Goal: Information Seeking & Learning: Check status

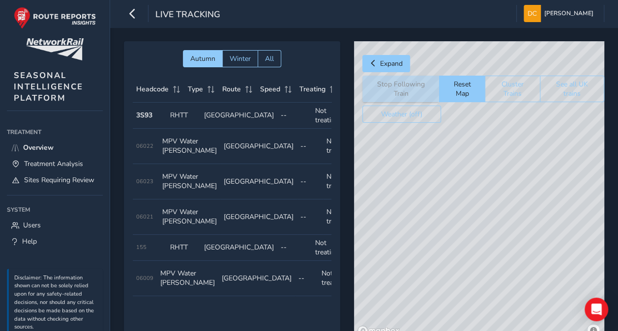
scroll to position [0, 83]
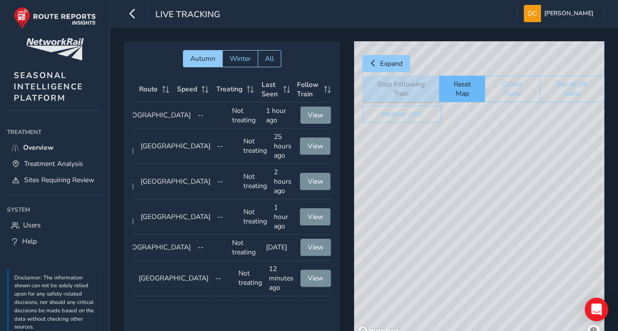
click at [456, 85] on button "Reset Map" at bounding box center [462, 89] width 46 height 27
click at [487, 275] on div "© Mapbox © OpenStreetMap Improve this map" at bounding box center [479, 190] width 250 height 299
click at [461, 86] on button "Reset Map" at bounding box center [462, 89] width 46 height 27
click at [487, 273] on div "© Mapbox © OpenStreetMap Improve this map" at bounding box center [479, 190] width 250 height 299
drag, startPoint x: 496, startPoint y: 282, endPoint x: 473, endPoint y: 127, distance: 157.1
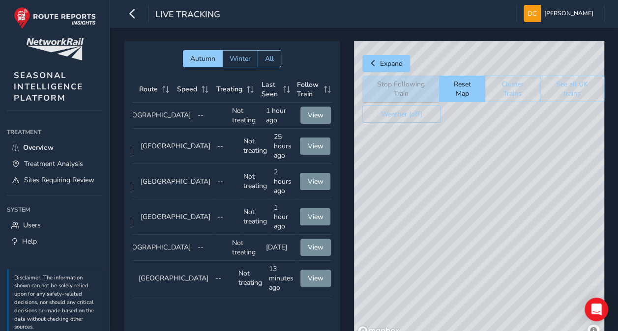
click at [473, 127] on div "© Mapbox © OpenStreetMap Improve this map © Maxar" at bounding box center [479, 190] width 250 height 299
drag, startPoint x: 472, startPoint y: 269, endPoint x: 465, endPoint y: 206, distance: 63.8
click at [468, 213] on div "© Mapbox © OpenStreetMap Improve this map © Maxar" at bounding box center [479, 190] width 250 height 299
drag, startPoint x: 506, startPoint y: 283, endPoint x: 380, endPoint y: 194, distance: 154.5
click at [380, 194] on div "© Mapbox © OpenStreetMap Improve this map" at bounding box center [479, 190] width 250 height 299
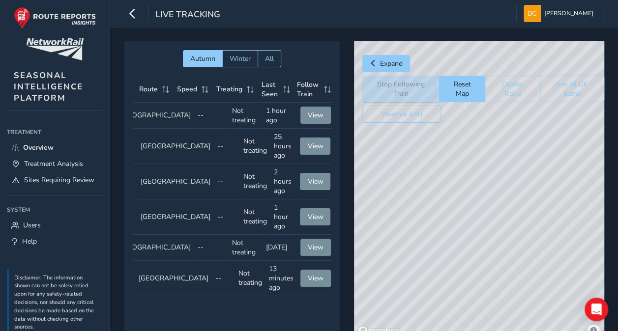
drag, startPoint x: 494, startPoint y: 275, endPoint x: 388, endPoint y: 209, distance: 125.5
click at [388, 209] on div "© Mapbox © OpenStreetMap Improve this map" at bounding box center [479, 190] width 250 height 299
drag, startPoint x: 533, startPoint y: 281, endPoint x: 560, endPoint y: 326, distance: 52.3
click at [560, 326] on div "© Mapbox © OpenStreetMap Improve this map" at bounding box center [479, 190] width 250 height 299
drag, startPoint x: 418, startPoint y: 239, endPoint x: 471, endPoint y: 264, distance: 58.7
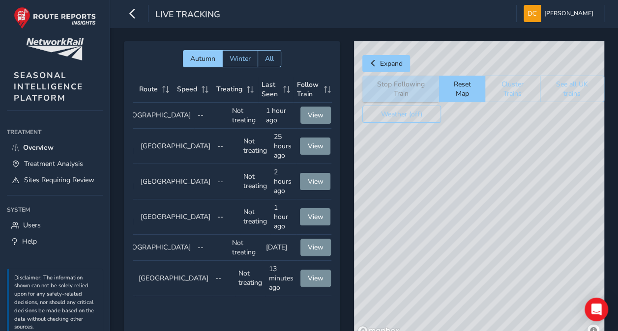
click at [471, 264] on div "© Mapbox © OpenStreetMap Improve this map" at bounding box center [479, 190] width 250 height 299
drag, startPoint x: 431, startPoint y: 197, endPoint x: 448, endPoint y: 357, distance: 160.7
click at [448, 331] on html "Live Tracking [PERSON_NAME] Colour Scheme: Dark Dim Light Logout Autumn Winter …" at bounding box center [309, 165] width 618 height 331
drag, startPoint x: 453, startPoint y: 173, endPoint x: 456, endPoint y: 241, distance: 68.5
click at [456, 241] on div "© Mapbox © OpenStreetMap Improve this map © Maxar" at bounding box center [479, 190] width 250 height 299
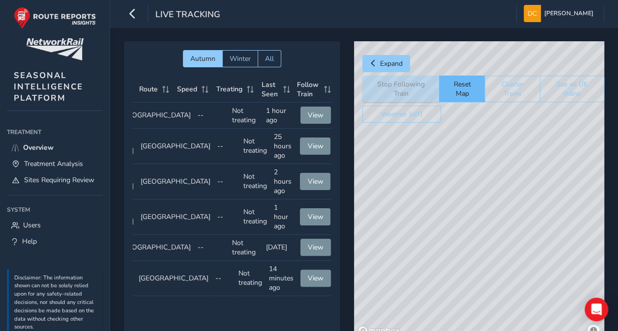
click at [462, 86] on button "Reset Map" at bounding box center [462, 89] width 46 height 27
click at [502, 280] on div "© Mapbox © OpenStreetMap Improve this map" at bounding box center [479, 190] width 250 height 299
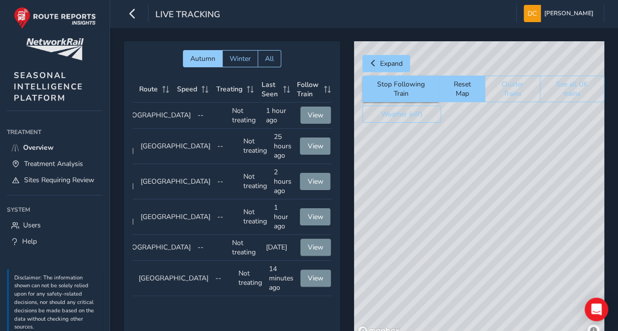
click at [501, 287] on div "© Mapbox © OpenStreetMap Improve this map" at bounding box center [479, 190] width 250 height 299
click at [502, 281] on div "© Mapbox © OpenStreetMap Improve this map" at bounding box center [479, 190] width 250 height 299
click at [500, 293] on div "© Mapbox © OpenStreetMap Improve this map" at bounding box center [479, 190] width 250 height 299
drag, startPoint x: 436, startPoint y: 277, endPoint x: 436, endPoint y: 239, distance: 38.4
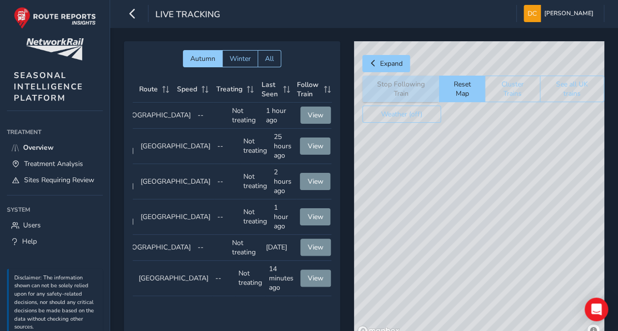
click at [436, 238] on div "© Mapbox © OpenStreetMap Improve this map" at bounding box center [479, 190] width 250 height 299
drag, startPoint x: 415, startPoint y: 154, endPoint x: 479, endPoint y: 265, distance: 127.6
click at [479, 265] on div "© Mapbox © OpenStreetMap Improve this map" at bounding box center [479, 190] width 250 height 299
click at [51, 161] on span "Treatment Analysis" at bounding box center [53, 163] width 59 height 9
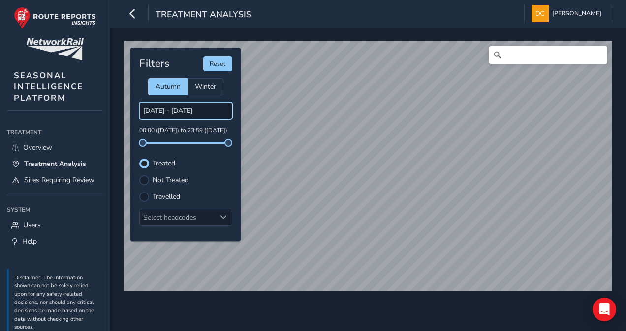
click at [167, 109] on input "[DATE] - [DATE]" at bounding box center [185, 110] width 93 height 17
click at [179, 111] on input "[DATE] - [DATE]" at bounding box center [185, 110] width 93 height 17
click at [155, 108] on input "[DATE] - [DATE]" at bounding box center [185, 110] width 93 height 17
click at [144, 109] on input "[DATE] - [DATE]" at bounding box center [185, 110] width 93 height 17
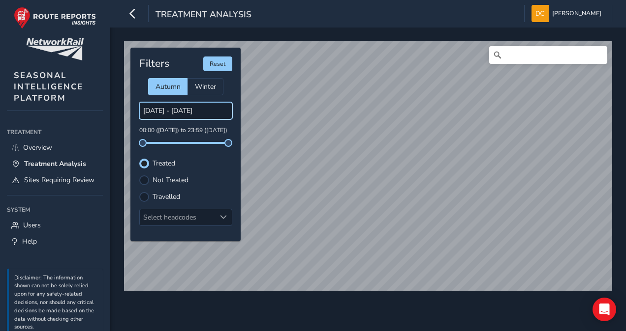
click at [144, 109] on input "[DATE] - [DATE]" at bounding box center [185, 110] width 93 height 17
click at [165, 107] on input "[DATE] - [DATE]" at bounding box center [185, 110] width 93 height 17
click at [163, 110] on input "[DATE] - [DATE]" at bounding box center [185, 110] width 93 height 17
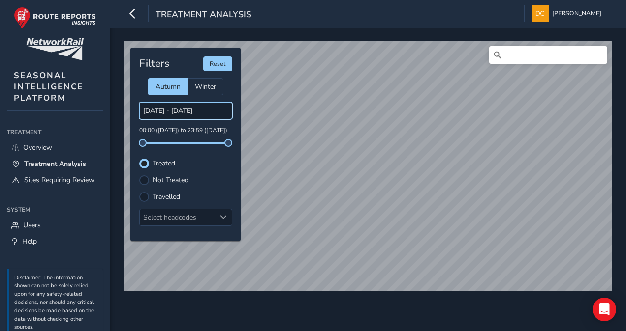
click at [150, 112] on input "[DATE] - [DATE]" at bounding box center [185, 110] width 93 height 17
click at [150, 111] on input "[DATE] - [DATE]" at bounding box center [185, 110] width 93 height 17
click at [145, 142] on span at bounding box center [143, 143] width 8 height 8
drag, startPoint x: 143, startPoint y: 147, endPoint x: 187, endPoint y: 149, distance: 43.8
click at [187, 149] on div "Filters Reset Autumn Winter [DATE] - [DATE] 00:00 ([DATE]) to 23:59 ([DATE]) Tr…" at bounding box center [185, 145] width 110 height 194
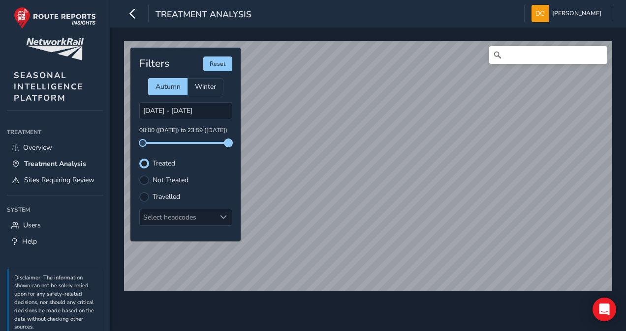
drag, startPoint x: 187, startPoint y: 149, endPoint x: 228, endPoint y: 141, distance: 41.6
click at [228, 141] on span at bounding box center [228, 143] width 8 height 8
drag, startPoint x: 229, startPoint y: 146, endPoint x: 199, endPoint y: 146, distance: 30.0
click at [199, 146] on div "Filters Reset Autumn Winter [DATE] - [DATE] 00:00 ([DATE]) to 23:42 ([DATE]) Tr…" at bounding box center [185, 145] width 110 height 194
drag, startPoint x: 228, startPoint y: 144, endPoint x: 185, endPoint y: 141, distance: 42.9
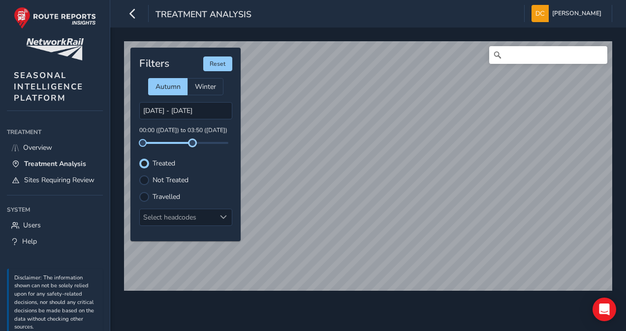
click at [188, 141] on span at bounding box center [192, 143] width 8 height 8
click at [162, 142] on span at bounding box center [162, 143] width 8 height 8
click at [191, 108] on input "[DATE] - [DATE]" at bounding box center [185, 110] width 93 height 17
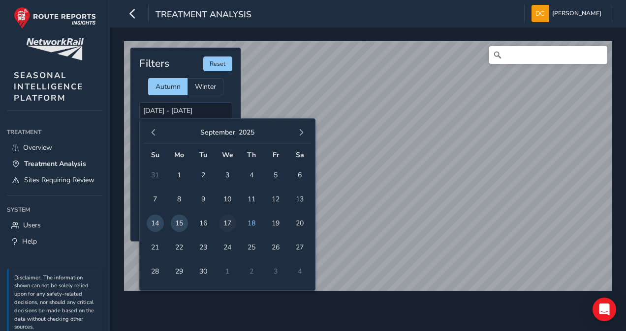
click at [225, 222] on span "17" at bounding box center [227, 223] width 17 height 17
click at [206, 221] on span "16" at bounding box center [203, 223] width 17 height 17
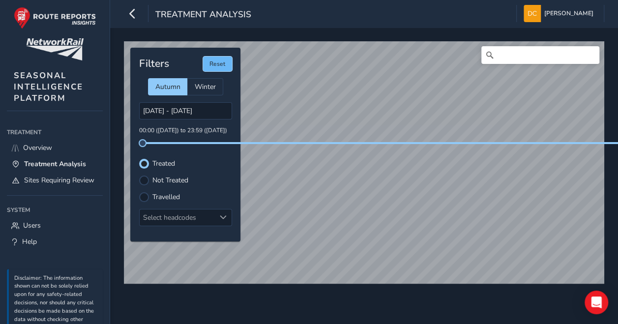
click at [217, 62] on button "Reset" at bounding box center [217, 64] width 29 height 15
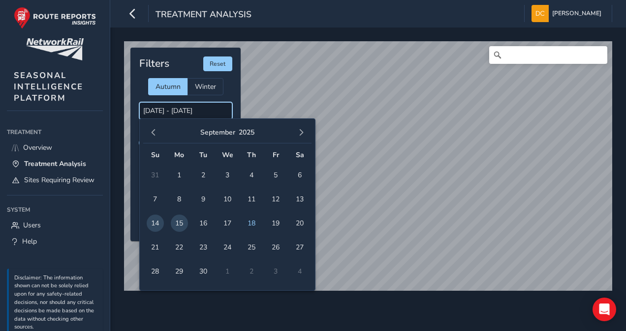
click at [191, 110] on input "[DATE] - [DATE]" at bounding box center [185, 110] width 93 height 17
click at [224, 224] on span "17" at bounding box center [227, 223] width 17 height 17
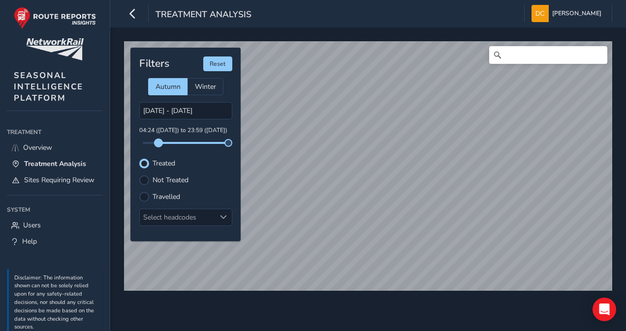
drag, startPoint x: 143, startPoint y: 144, endPoint x: 158, endPoint y: 145, distance: 15.3
click at [158, 145] on span at bounding box center [158, 143] width 8 height 8
drag, startPoint x: 228, startPoint y: 144, endPoint x: 189, endPoint y: 147, distance: 39.0
click at [181, 142] on span at bounding box center [179, 143] width 8 height 8
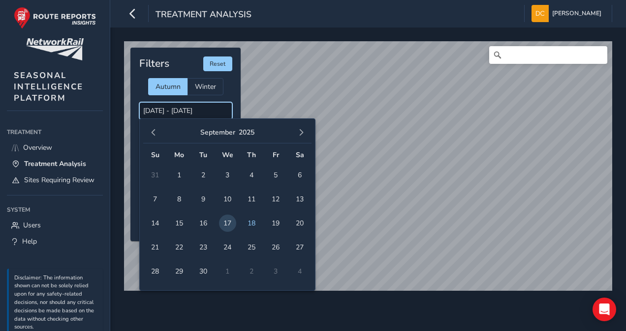
click at [181, 110] on input "[DATE] - [DATE]" at bounding box center [185, 110] width 93 height 17
click at [252, 221] on span "18" at bounding box center [251, 223] width 17 height 17
type input "[DATE] - [DATE]"
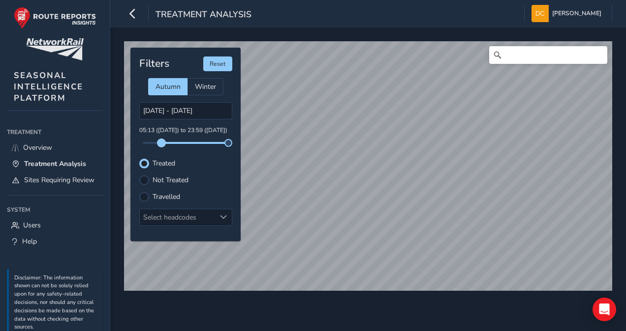
drag, startPoint x: 143, startPoint y: 142, endPoint x: 161, endPoint y: 146, distance: 19.0
click at [161, 146] on span at bounding box center [161, 143] width 8 height 8
drag, startPoint x: 226, startPoint y: 143, endPoint x: 180, endPoint y: 143, distance: 46.2
click at [180, 143] on span at bounding box center [180, 143] width 8 height 8
click at [206, 144] on span at bounding box center [206, 143] width 8 height 8
